Goal: Task Accomplishment & Management: Complete application form

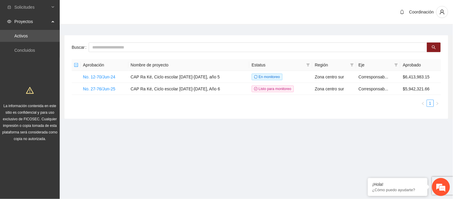
click at [255, 123] on main "Buscar Aprobación Nombre de proyecto Estatus Región Eje Aprobado No. 12-70/Jun-…" at bounding box center [256, 75] width 393 height 100
click at [92, 90] on link "No. 27-76/Jun-25" at bounding box center [99, 88] width 32 height 5
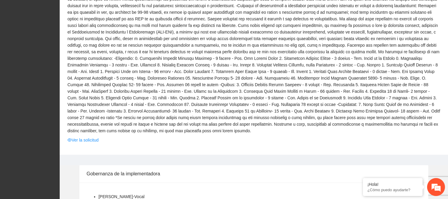
scroll to position [166, 0]
click at [84, 137] on link "Ver la solicitud" at bounding box center [82, 140] width 31 height 7
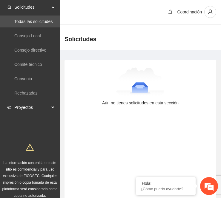
click at [34, 110] on span "Proyectos" at bounding box center [31, 108] width 35 height 12
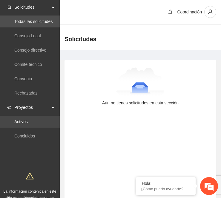
click at [28, 120] on link "Activos" at bounding box center [20, 121] width 13 height 5
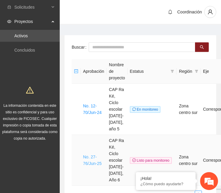
click at [95, 155] on link "No. 27-76/Jun-25" at bounding box center [92, 160] width 19 height 11
click at [90, 155] on link "No. 27-76/Jun-25" at bounding box center [92, 160] width 19 height 11
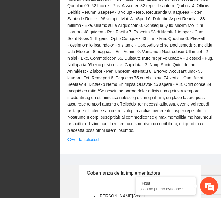
scroll to position [665, 0]
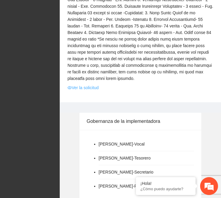
click at [86, 85] on link "Ver la solicitud" at bounding box center [82, 88] width 31 height 7
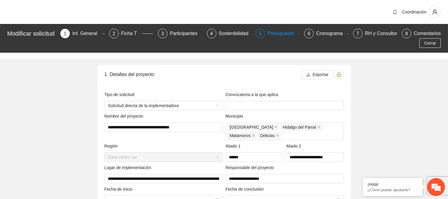
type input "**********"
click at [225, 28] on div "Modificar solicitud 1 Inf. General 2 Ficha T 3 Participantes 4 Sostenibilidad 5…" at bounding box center [224, 38] width 448 height 29
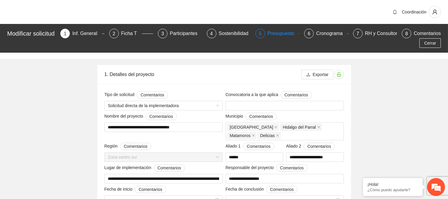
click at [225, 35] on div "Presupuesto" at bounding box center [284, 34] width 32 height 10
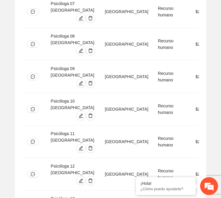
scroll to position [2413, 0]
